Goal: Transaction & Acquisition: Download file/media

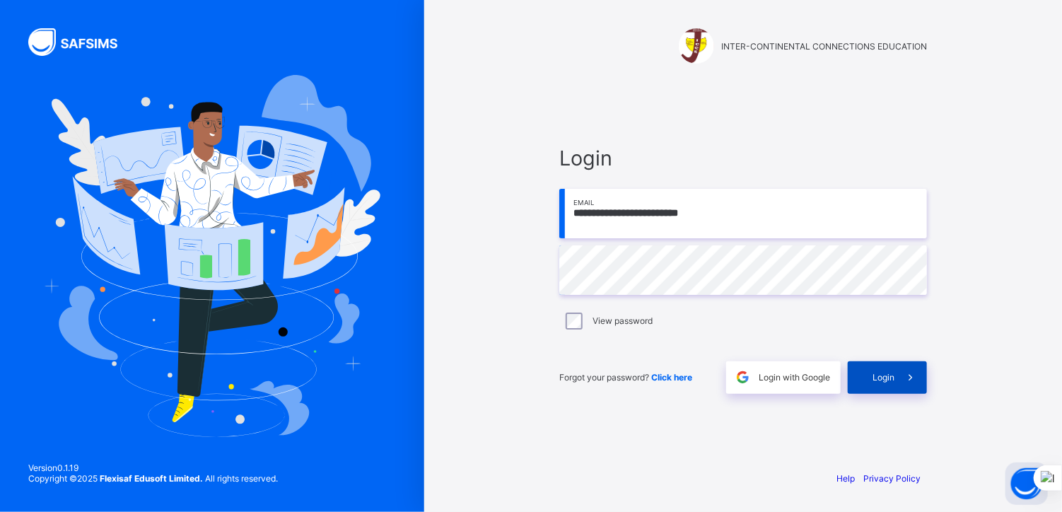
click at [881, 373] on span "Login" at bounding box center [883, 377] width 22 height 11
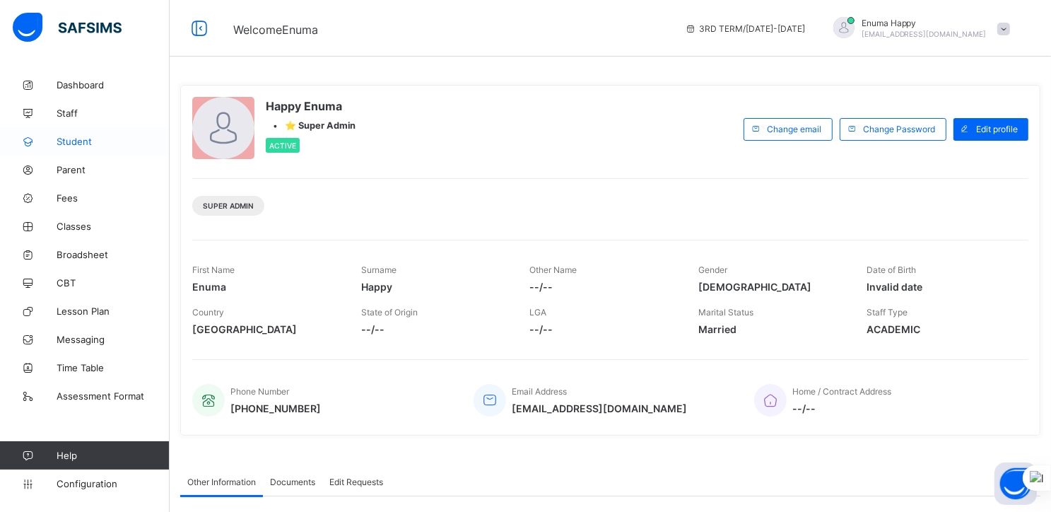
click at [71, 138] on span "Student" at bounding box center [113, 141] width 113 height 11
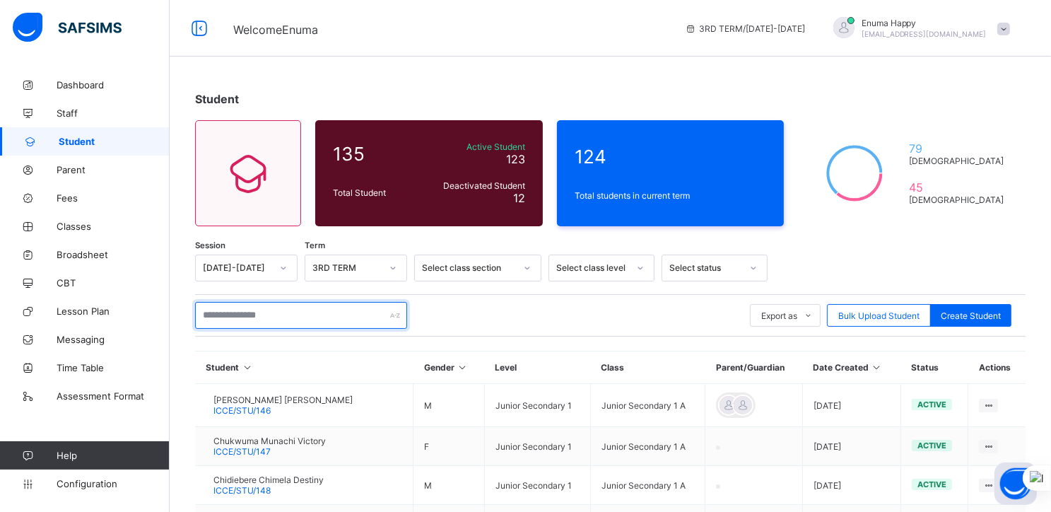
click at [291, 323] on input "text" at bounding box center [301, 315] width 212 height 27
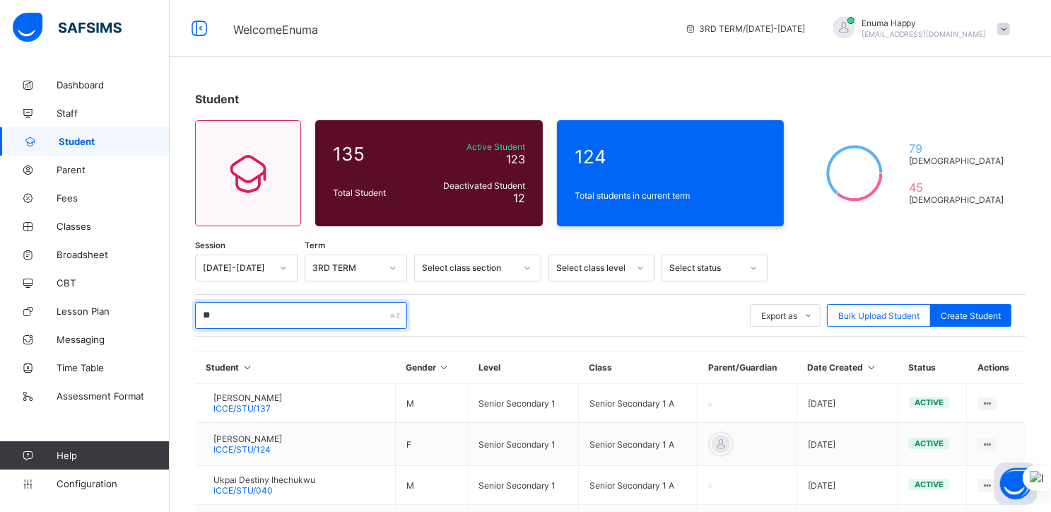
type input "***"
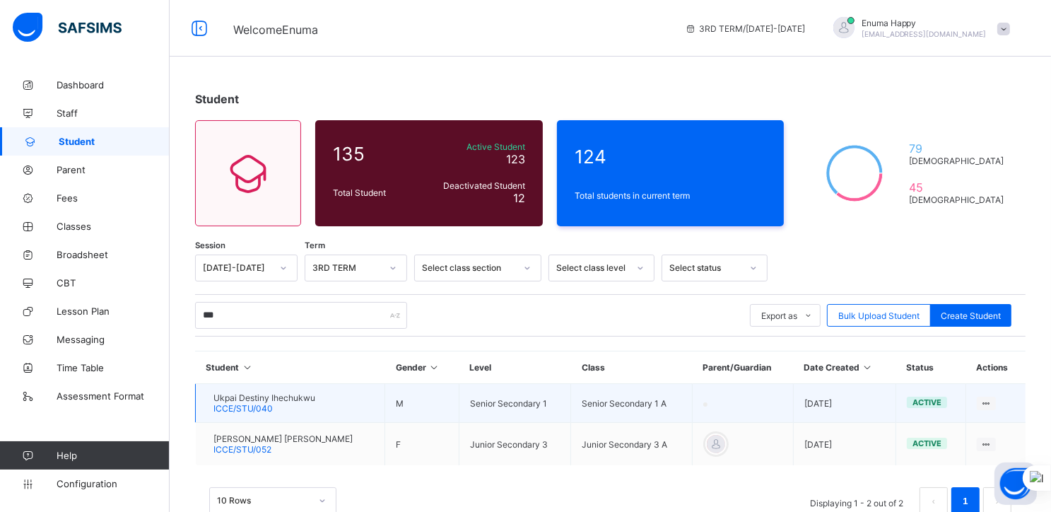
click at [262, 405] on span "ICCE/STU/040" at bounding box center [242, 408] width 59 height 11
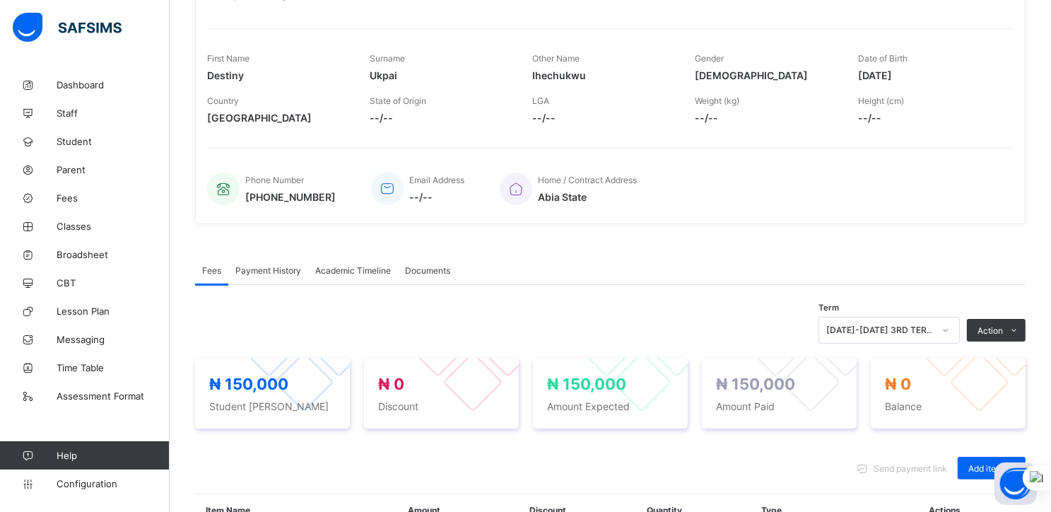
scroll to position [187, 0]
click at [331, 273] on span "Academic Timeline" at bounding box center [353, 270] width 76 height 11
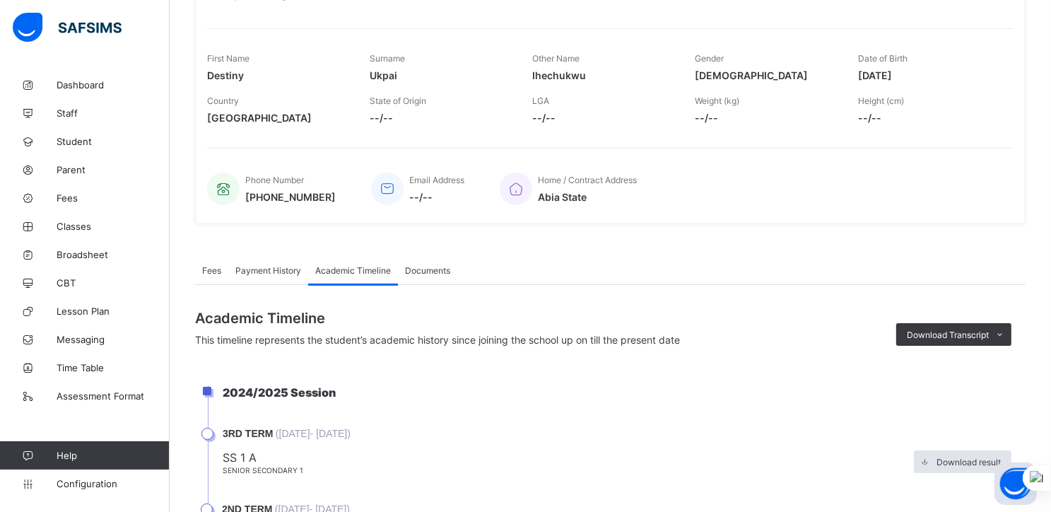
scroll to position [286, 0]
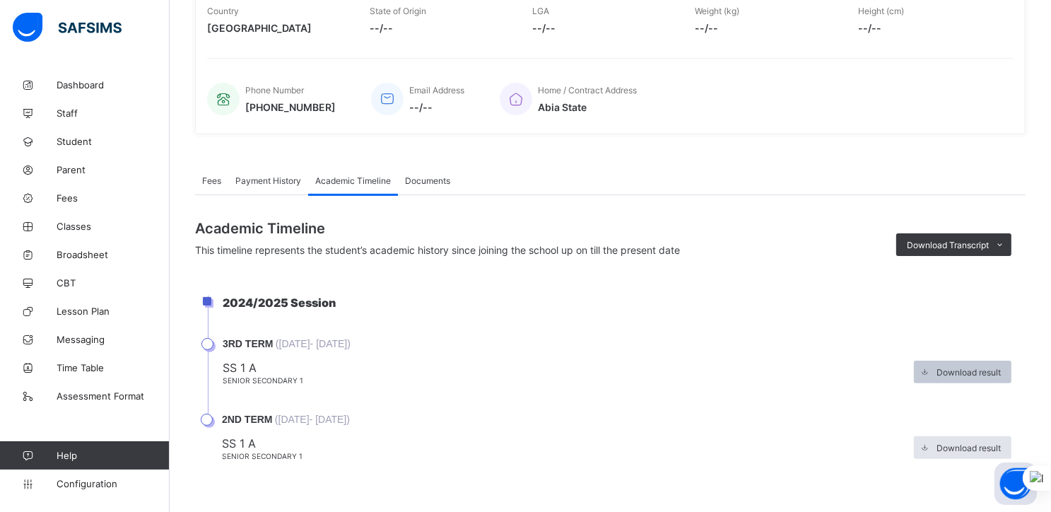
click at [970, 369] on span "Download result" at bounding box center [969, 372] width 64 height 11
click at [212, 175] on span "Fees" at bounding box center [211, 180] width 19 height 11
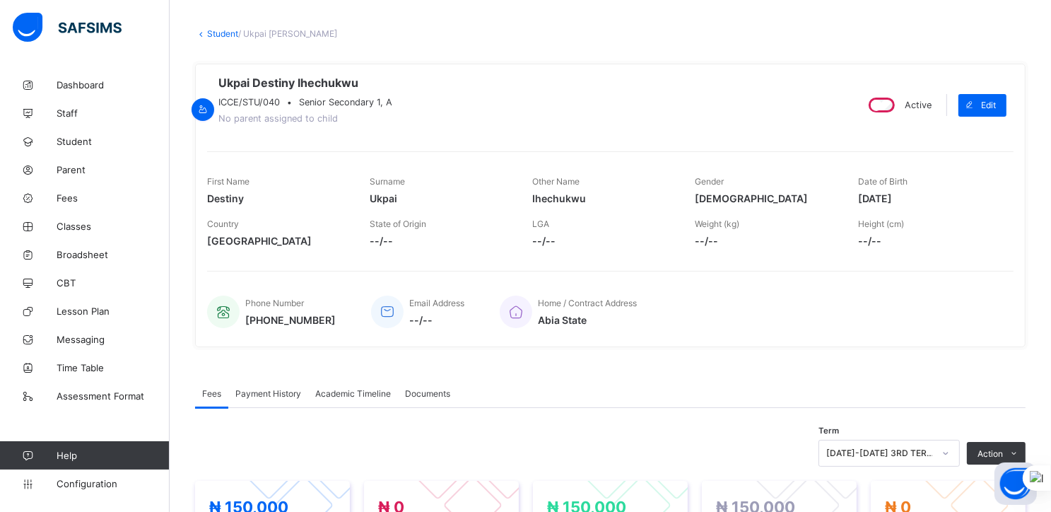
scroll to position [0, 0]
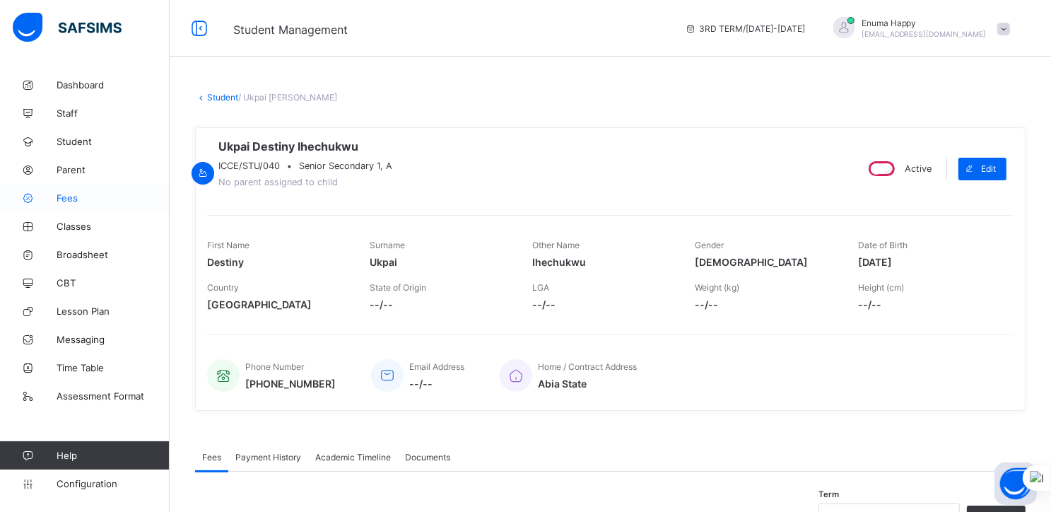
click at [65, 192] on link "Fees" at bounding box center [85, 198] width 170 height 28
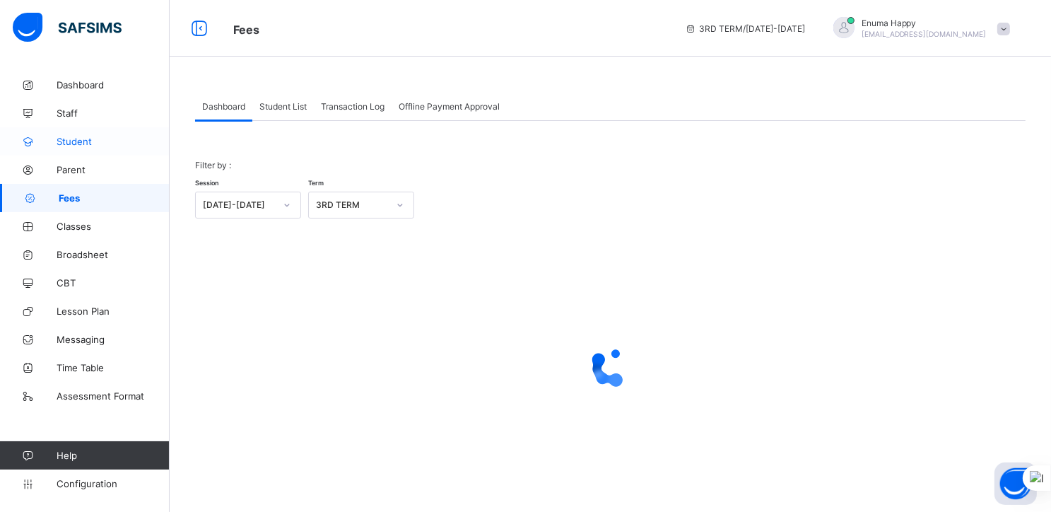
click at [76, 141] on span "Student" at bounding box center [113, 141] width 113 height 11
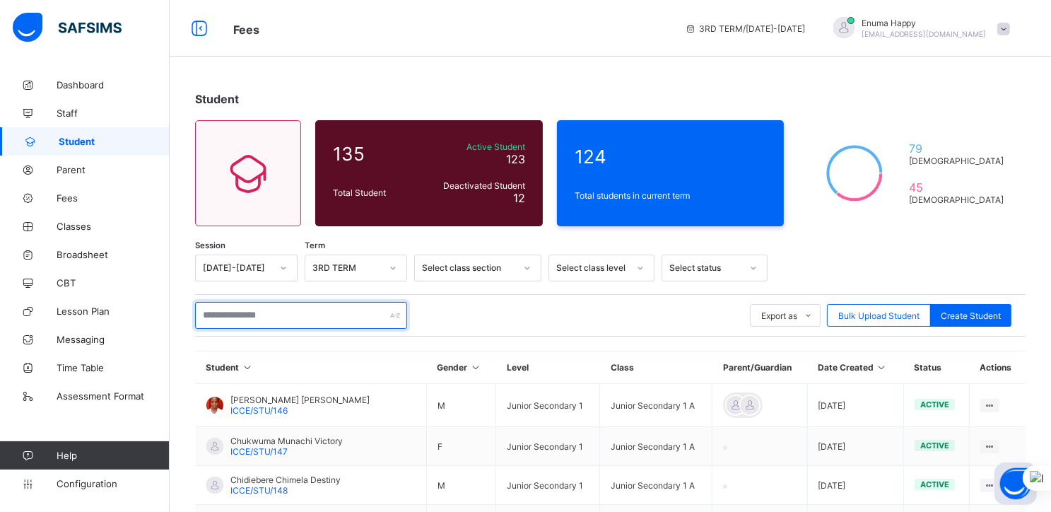
click at [276, 322] on input "text" at bounding box center [301, 315] width 212 height 27
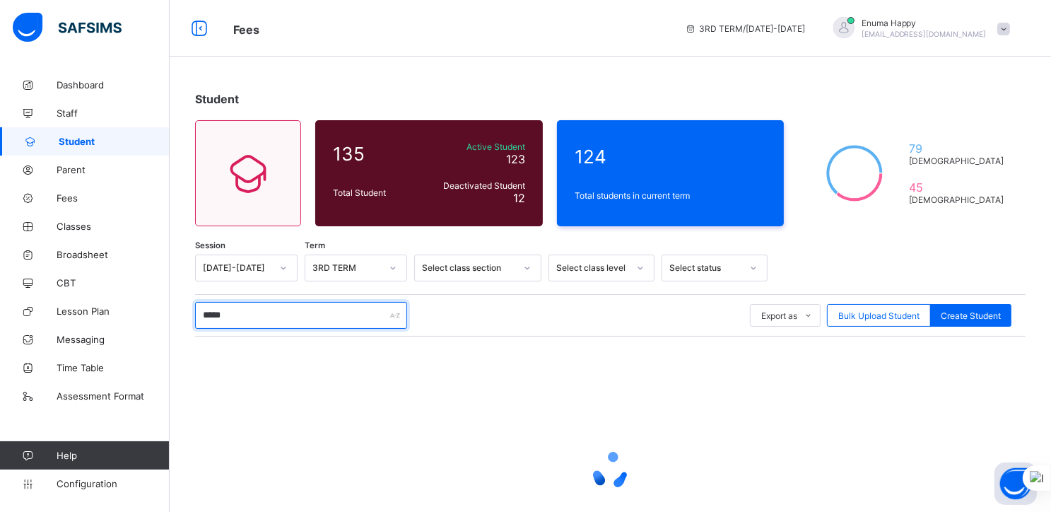
type input "*****"
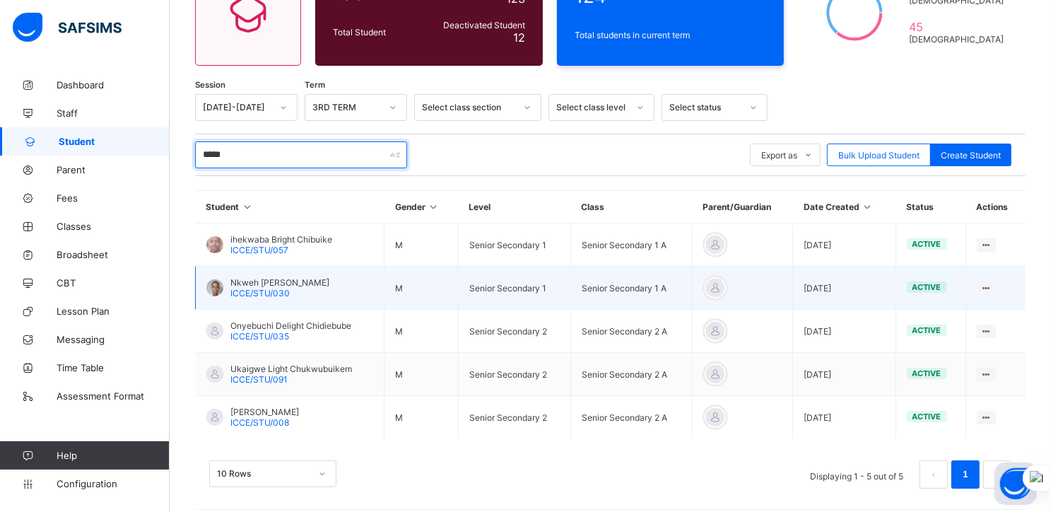
scroll to position [161, 0]
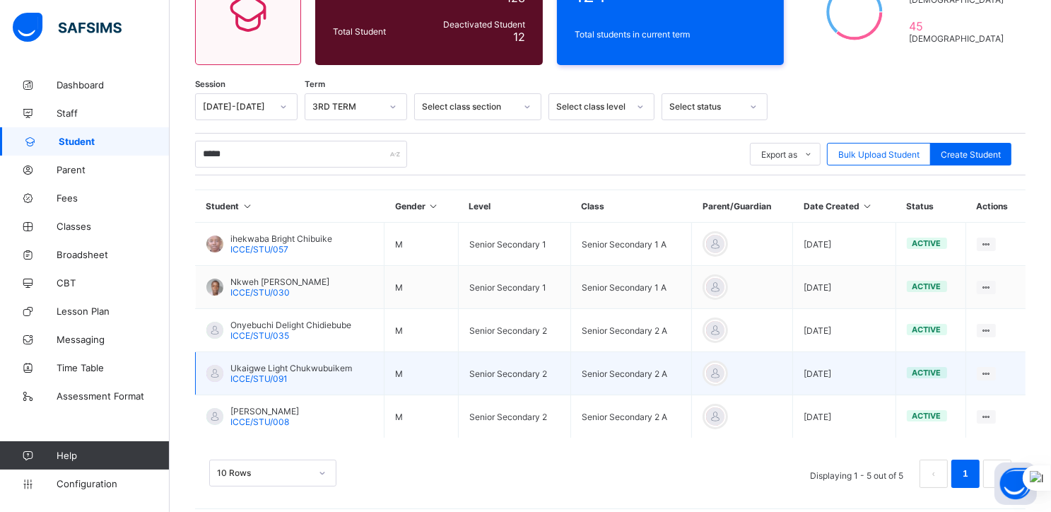
click at [280, 368] on span "Ukaigwe Light Chukwubuikem" at bounding box center [291, 368] width 122 height 11
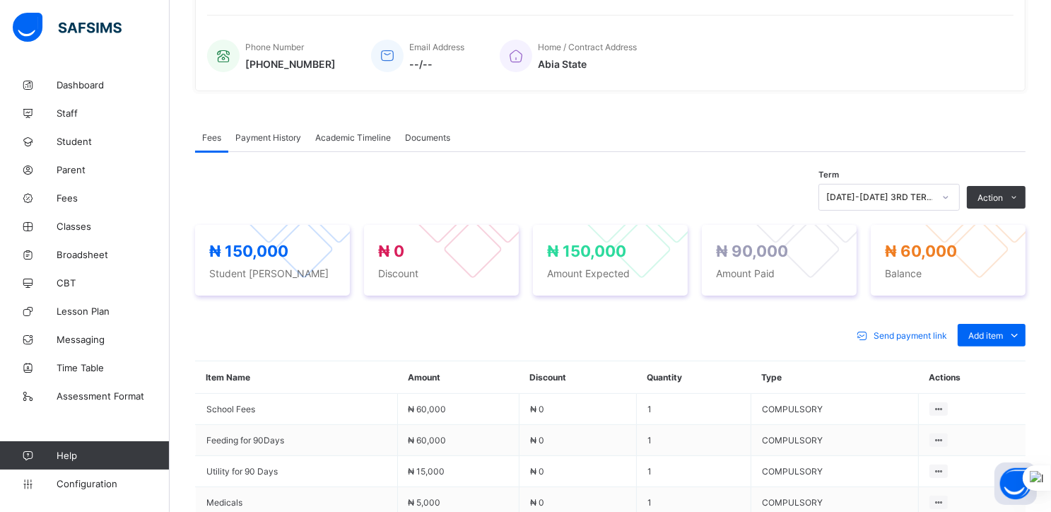
scroll to position [331, 0]
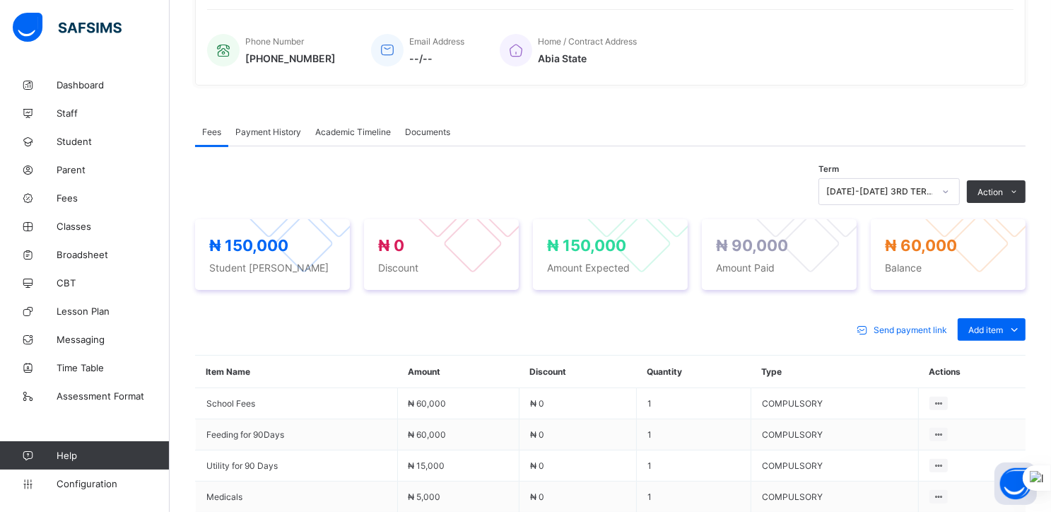
click at [264, 132] on span "Payment History" at bounding box center [268, 132] width 66 height 11
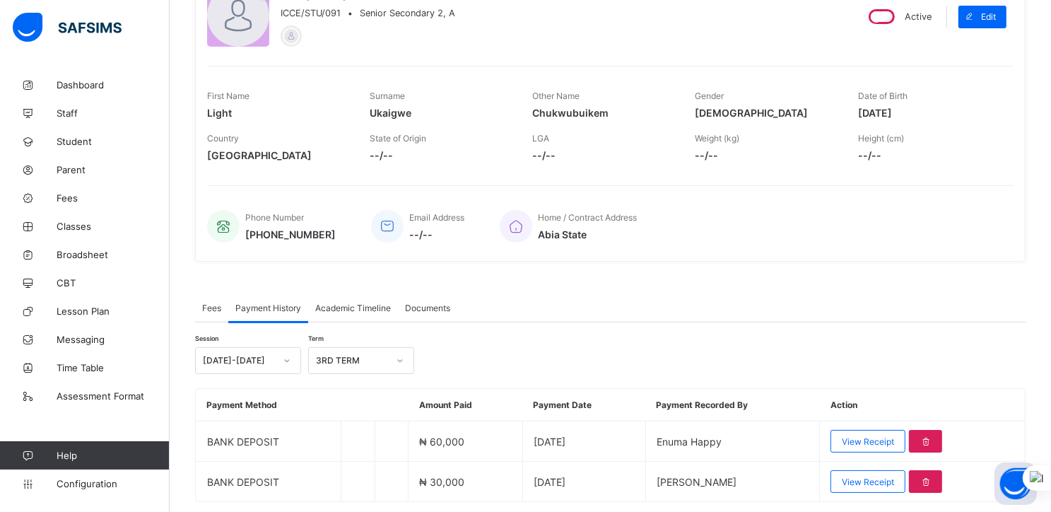
scroll to position [155, 0]
click at [213, 306] on span "Fees" at bounding box center [211, 307] width 19 height 11
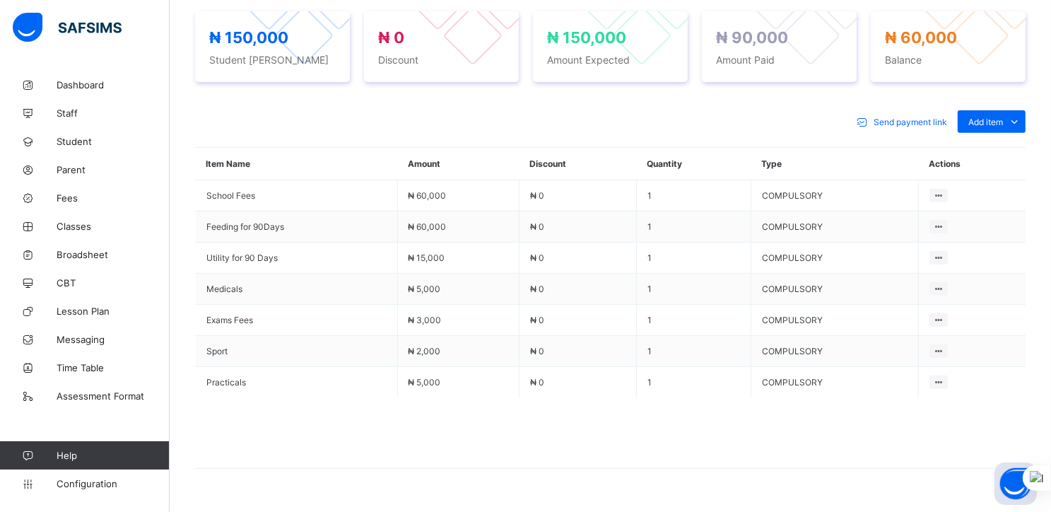
scroll to position [573, 0]
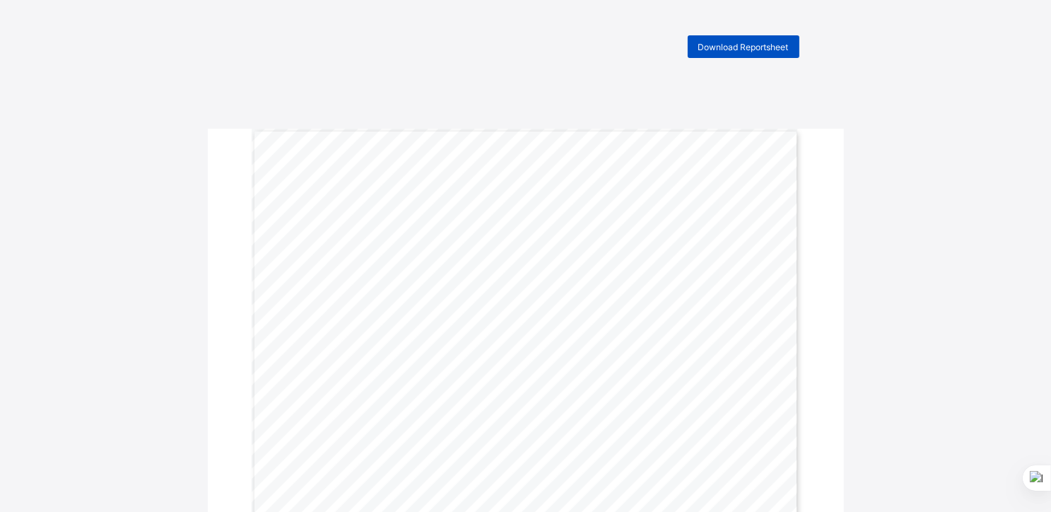
click at [728, 42] on span "Download Reportsheet" at bounding box center [743, 47] width 90 height 11
click at [741, 44] on span "Download Reportsheet" at bounding box center [743, 47] width 90 height 11
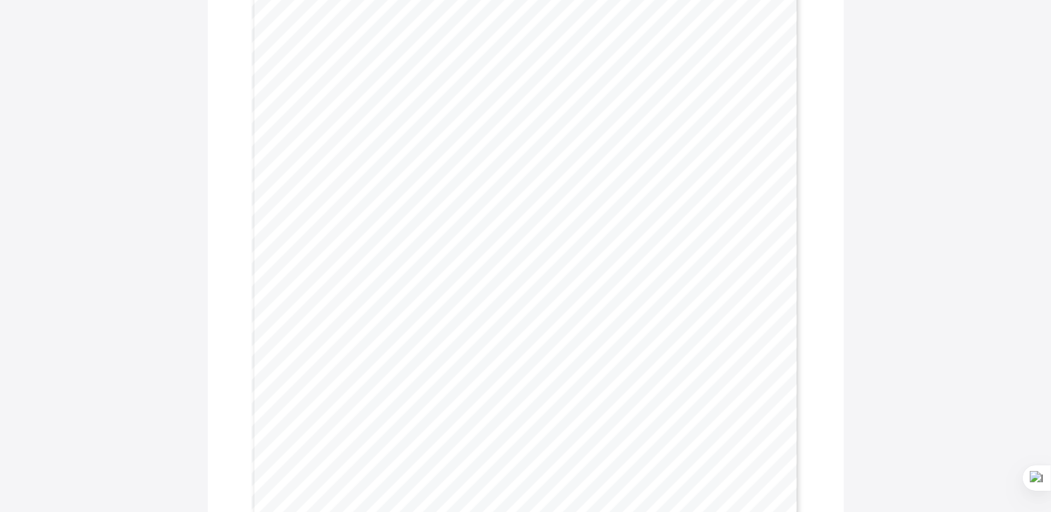
scroll to position [461, 0]
